Goal: Browse casually

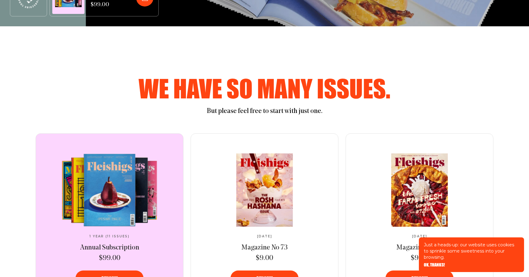
scroll to position [253, 0]
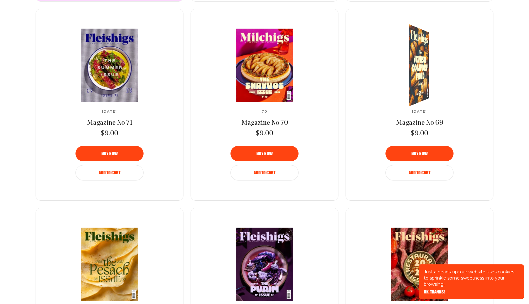
scroll to position [599, 0]
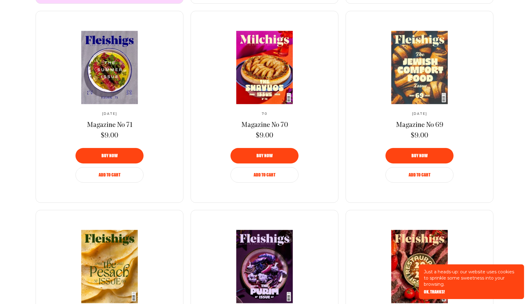
scroll to position [599, 0]
